Goal: Check status: Check status

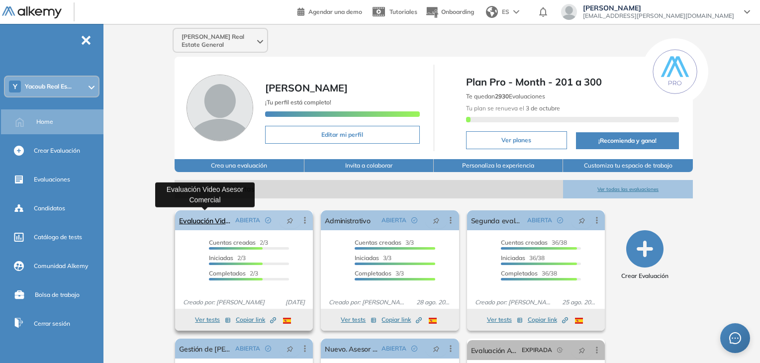
click at [211, 219] on link "Evaluación Video Asesor Comercial" at bounding box center [205, 220] width 52 height 20
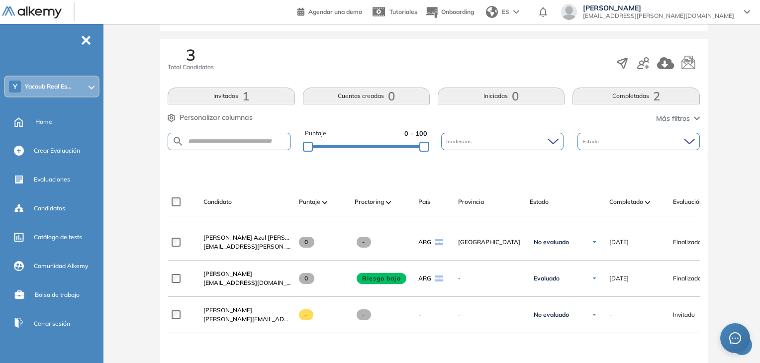
scroll to position [199, 0]
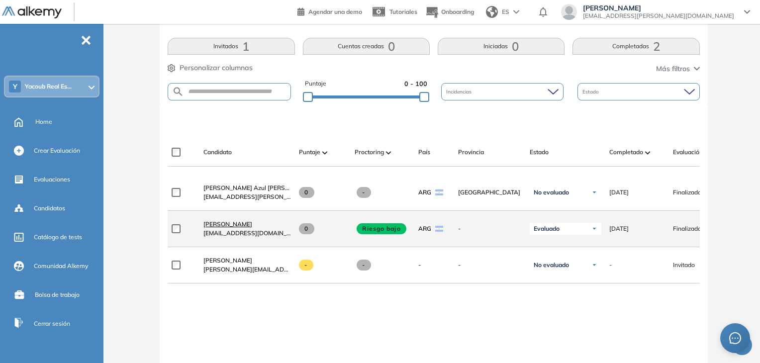
click at [228, 228] on span "[PERSON_NAME]" at bounding box center [227, 223] width 49 height 7
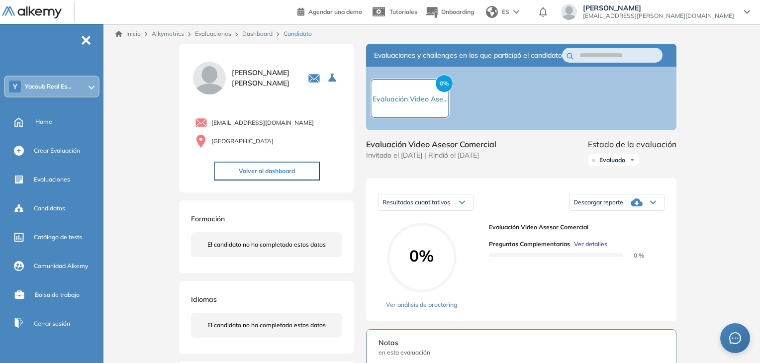
click at [588, 249] on span "Ver detalles" at bounding box center [590, 244] width 33 height 9
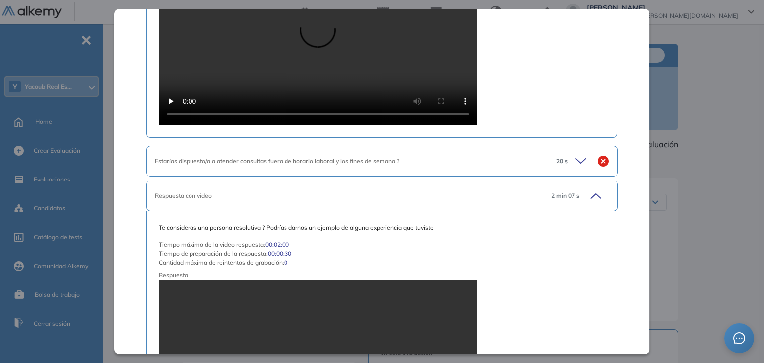
scroll to position [1193, 0]
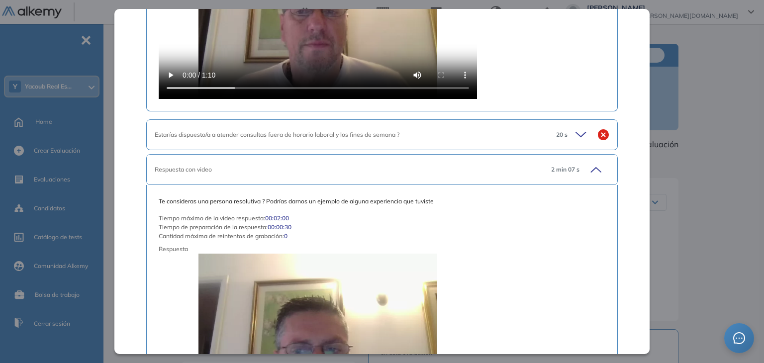
click at [575, 137] on icon at bounding box center [582, 135] width 14 height 14
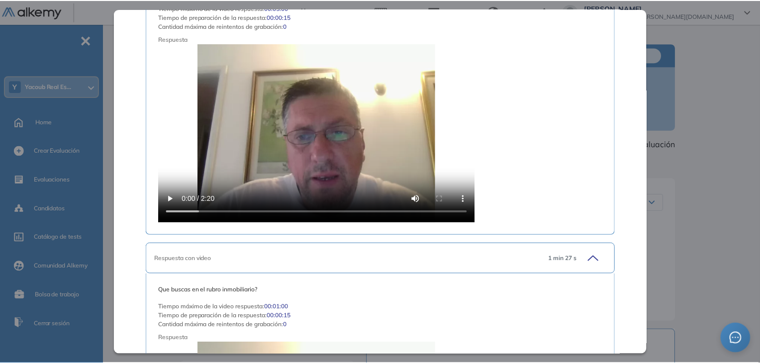
scroll to position [0, 0]
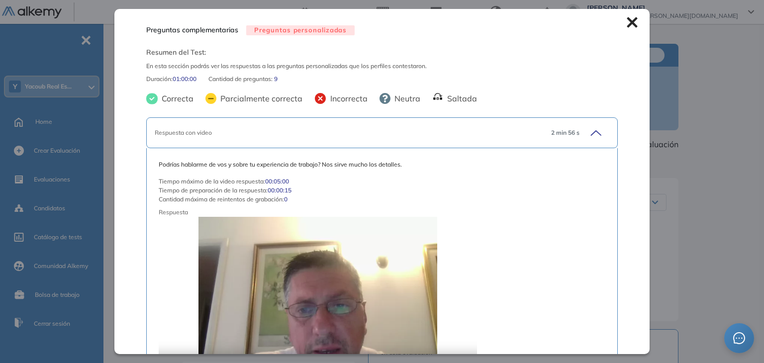
click at [626, 22] on icon at bounding box center [631, 22] width 11 height 11
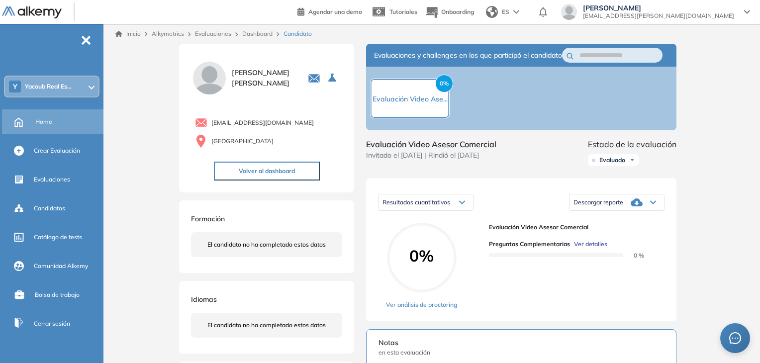
click at [56, 121] on div "Home" at bounding box center [68, 121] width 66 height 17
